Goal: Find specific page/section: Find specific page/section

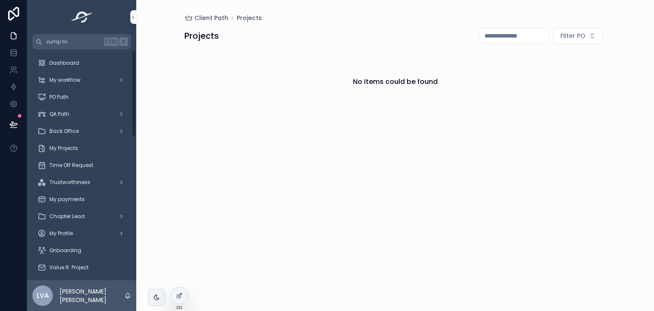
click at [88, 151] on div "My Projects" at bounding box center [81, 148] width 89 height 14
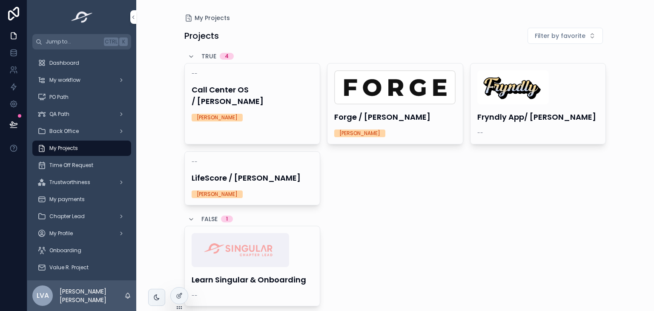
click at [247, 182] on h4 "LifeScore / [PERSON_NAME]" at bounding box center [253, 178] width 122 height 12
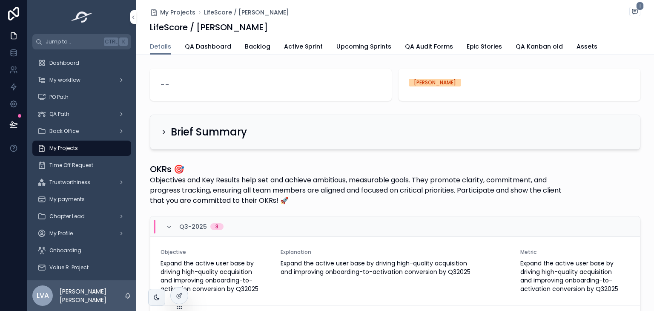
click at [293, 39] on link "Active Sprint" at bounding box center [303, 47] width 39 height 17
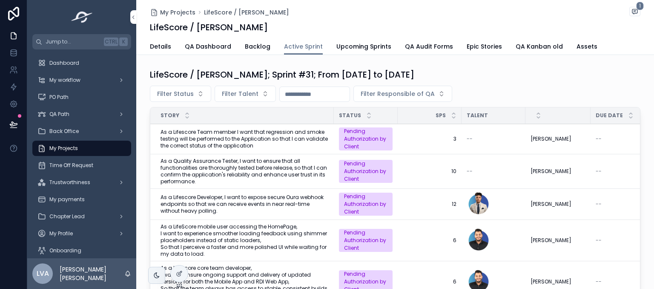
click at [227, 96] on span "Filter Talent" at bounding box center [240, 93] width 37 height 9
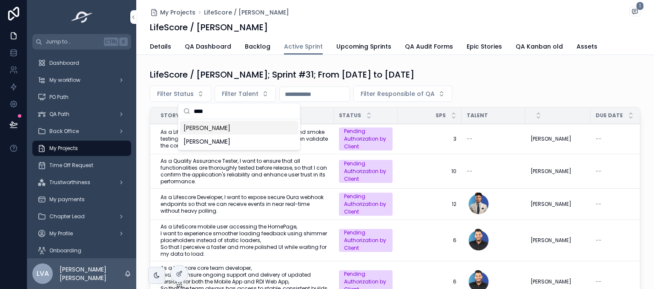
type input "****"
click at [230, 128] on span "[PERSON_NAME]" at bounding box center [207, 128] width 47 height 9
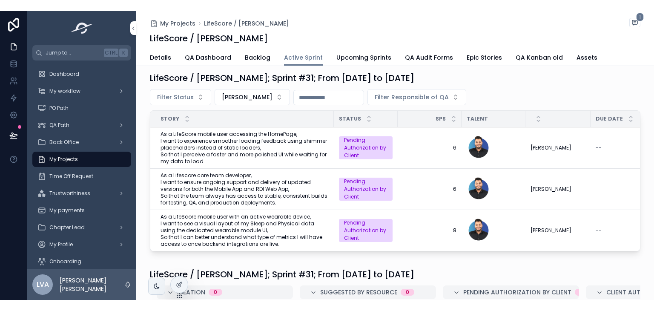
scroll to position [8, 0]
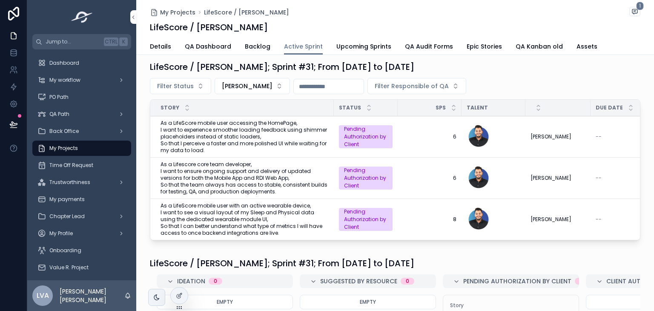
drag, startPoint x: 577, startPoint y: 199, endPoint x: 599, endPoint y: 285, distance: 88.0
click at [599, 285] on div "LifeScore / John Wordin; Sprint #31; From Oct-03-25 to Oct-16-25 Filter Status …" at bounding box center [395, 291] width 518 height 467
click at [636, 73] on div "LifeScore / John Wordin; Sprint #31; From Oct-03-25 to Oct-16-25 Filter Status …" at bounding box center [395, 150] width 491 height 179
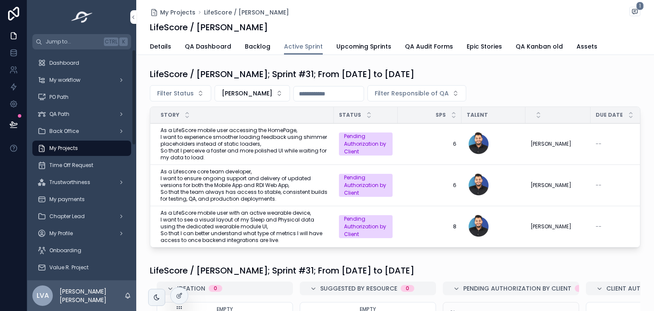
scroll to position [0, 0]
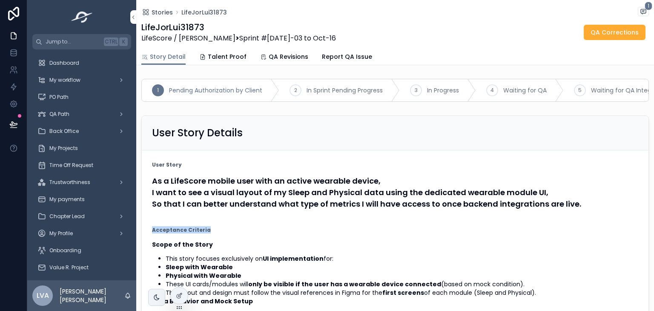
drag, startPoint x: 581, startPoint y: 212, endPoint x: 497, endPoint y: 227, distance: 85.7
